Goal: Find specific page/section: Find specific page/section

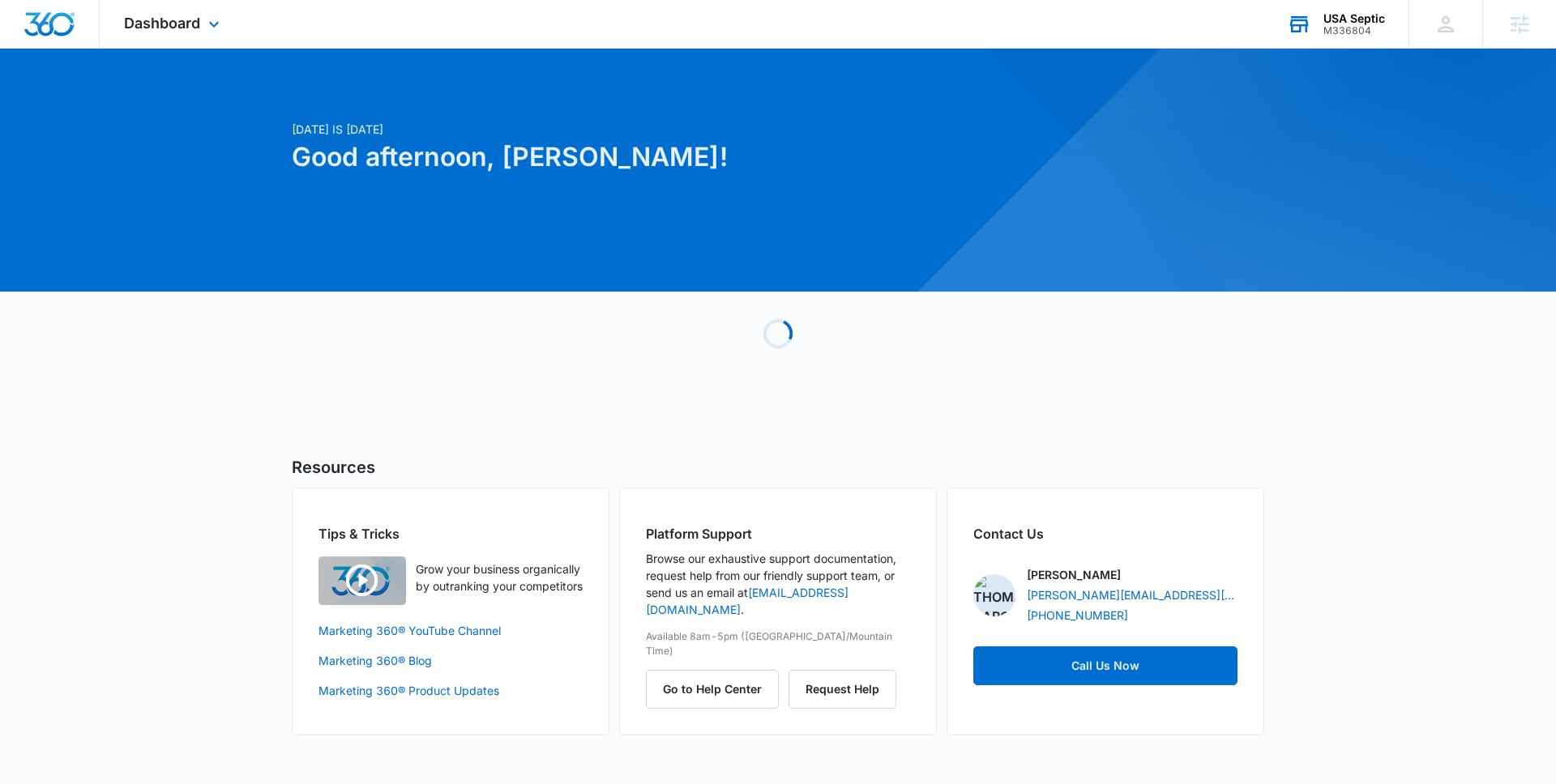
click at [1341, 33] on div "M336804" at bounding box center [1353, 31] width 62 height 12
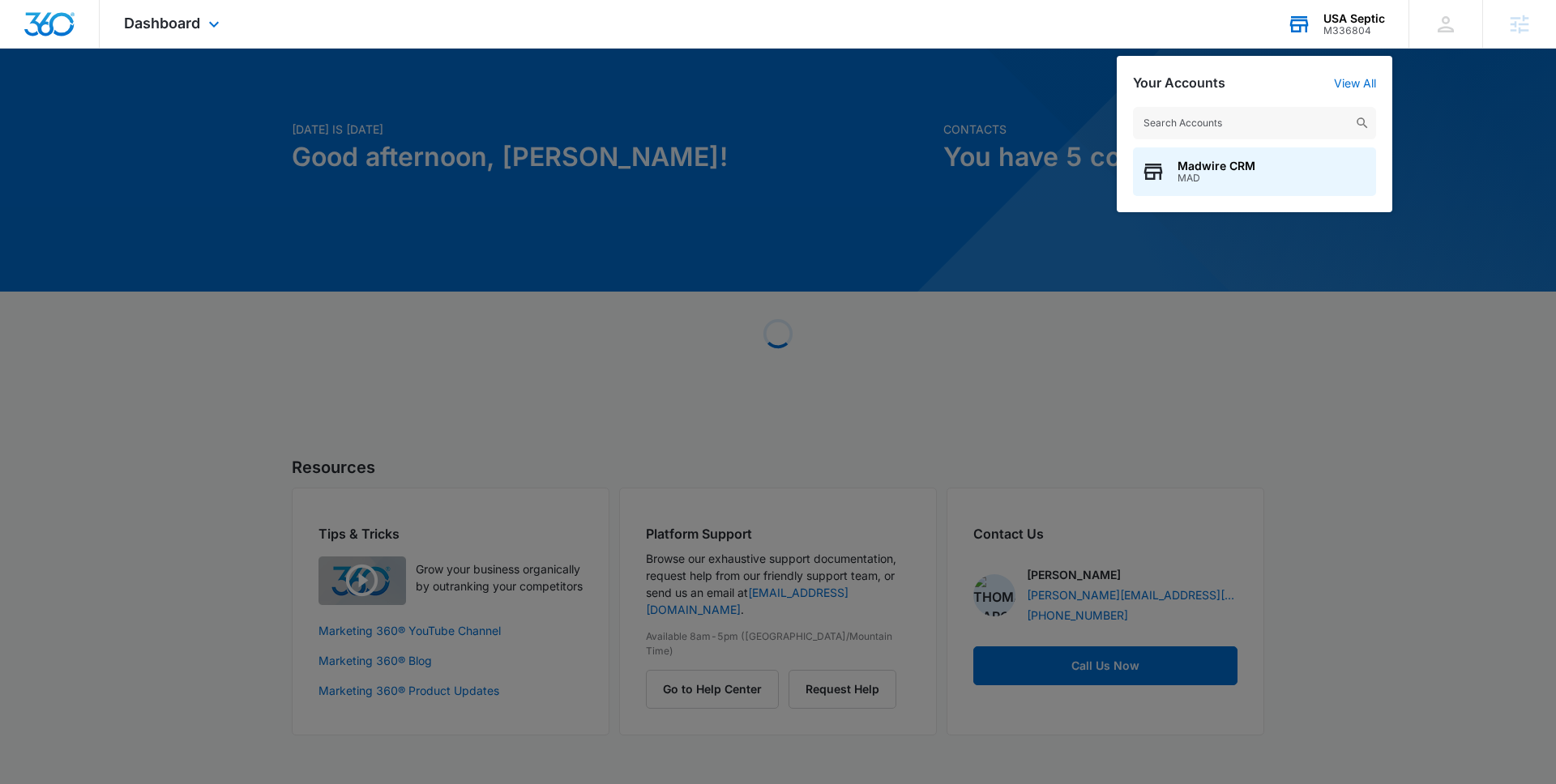
click at [1289, 120] on input "text" at bounding box center [1254, 122] width 243 height 32
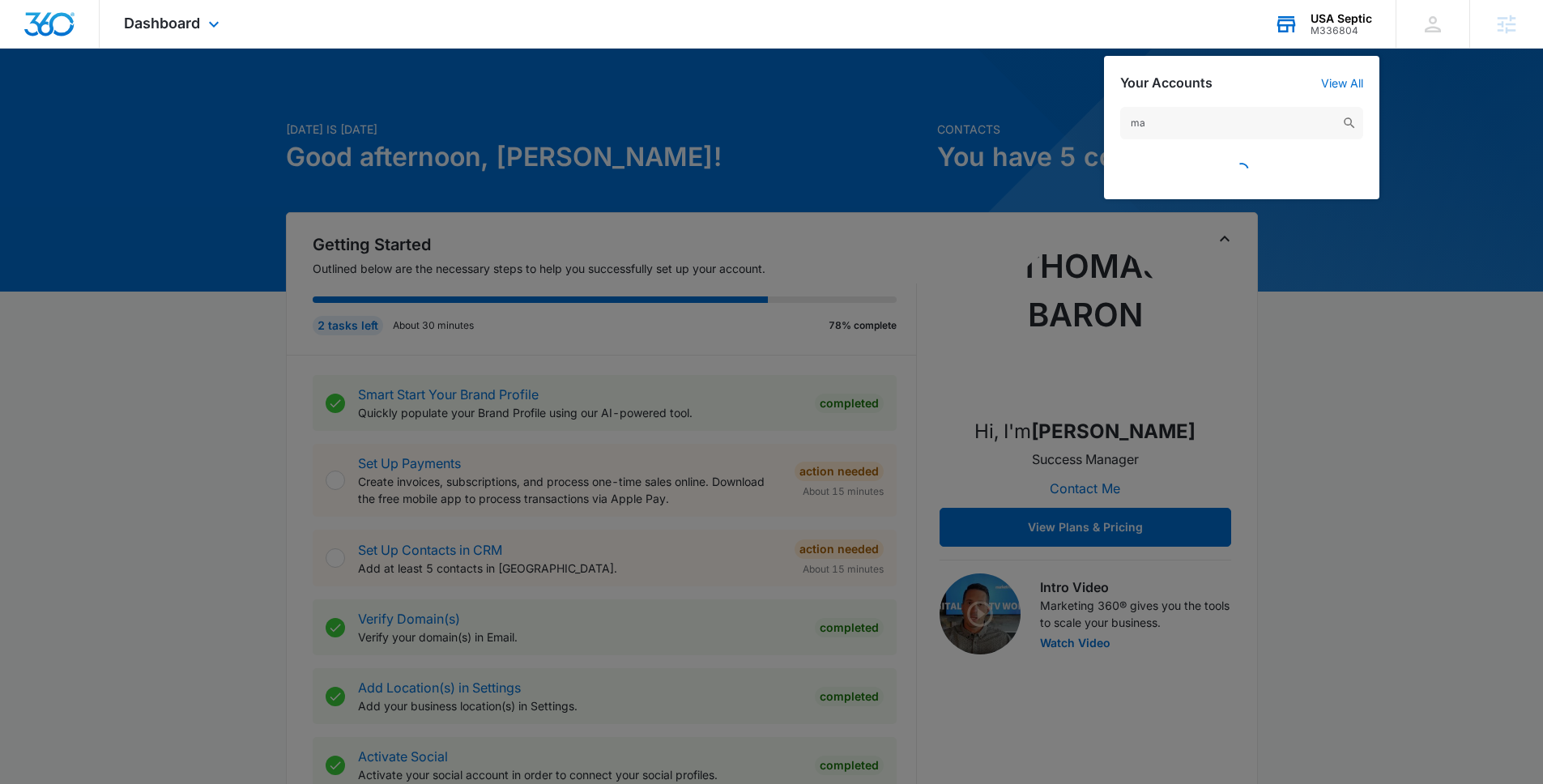
type input "m"
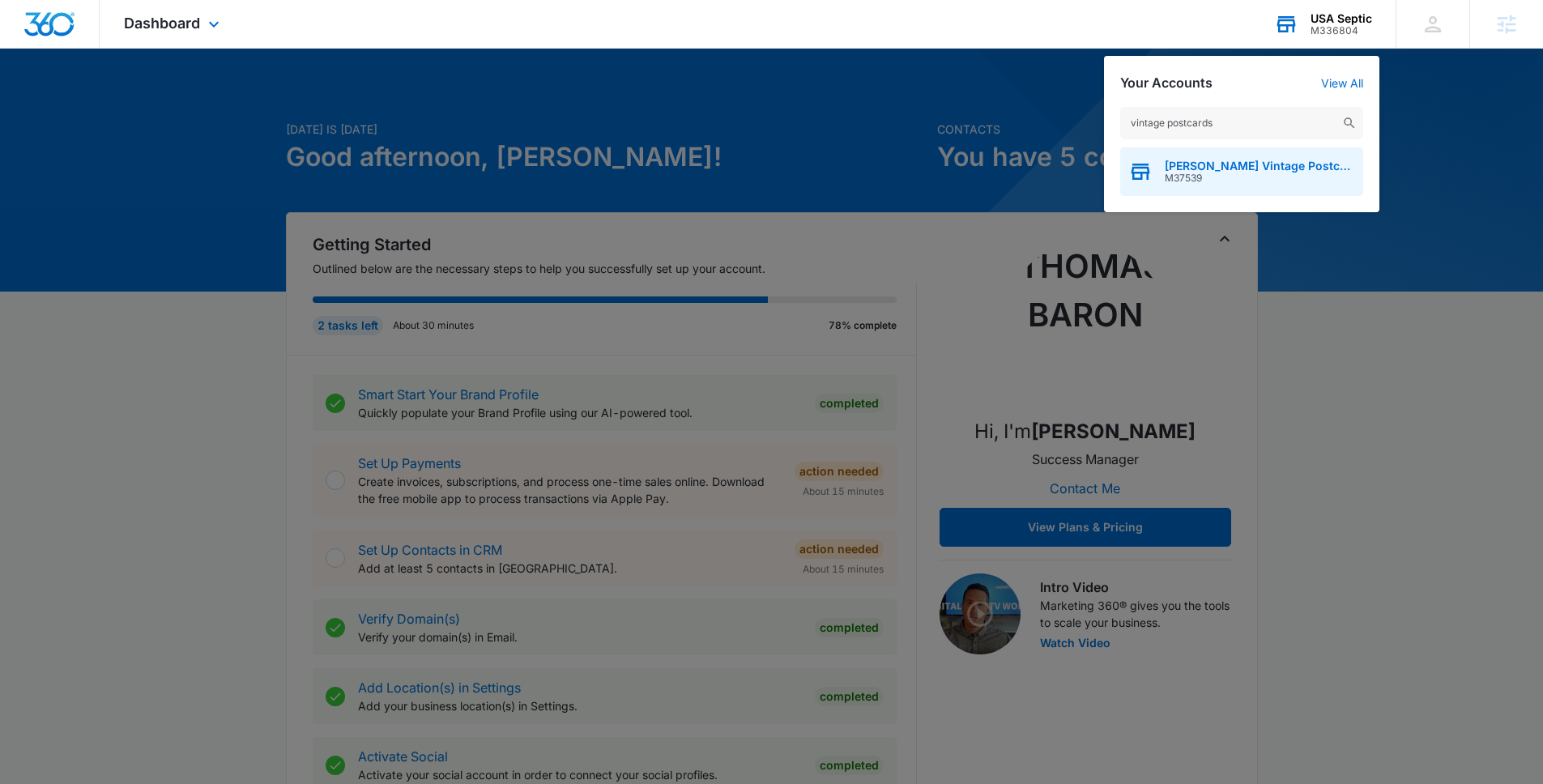
type input "vintage postcards"
click at [1267, 190] on div "[PERSON_NAME] Vintage Postcards M37539" at bounding box center [1242, 172] width 243 height 49
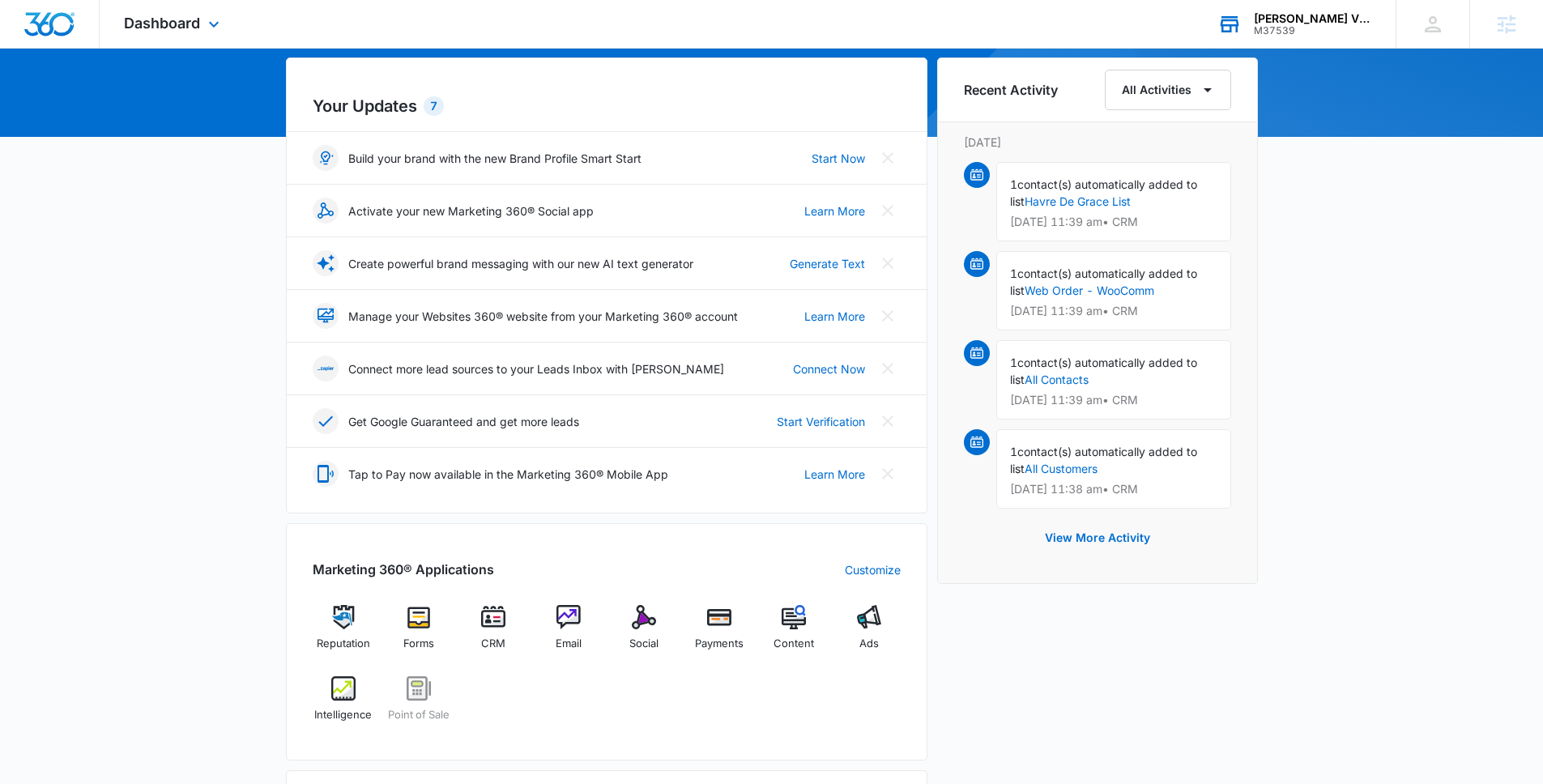
scroll to position [156, 0]
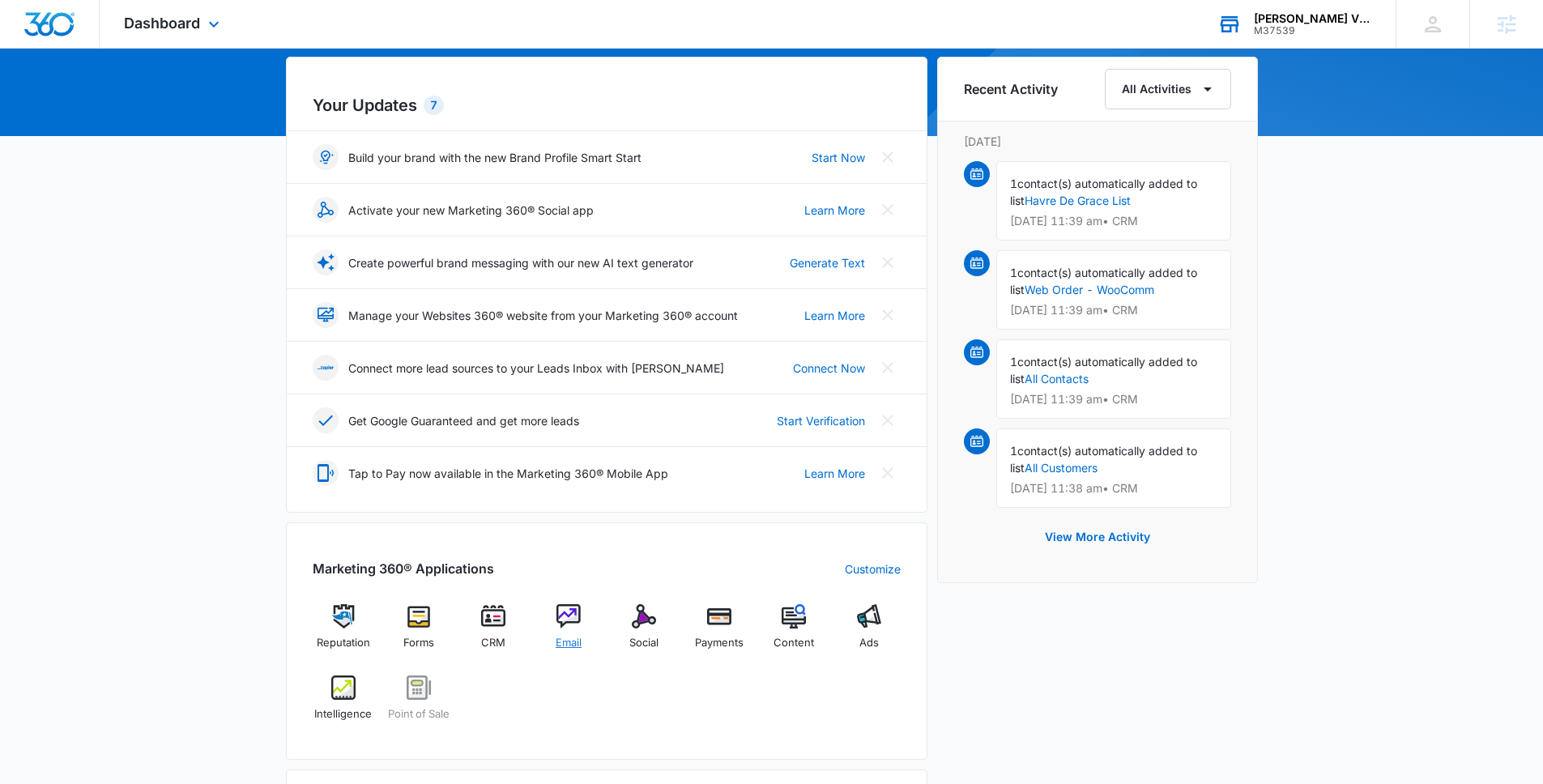
click at [557, 618] on img at bounding box center [569, 615] width 25 height 24
